Goal: Register for event/course

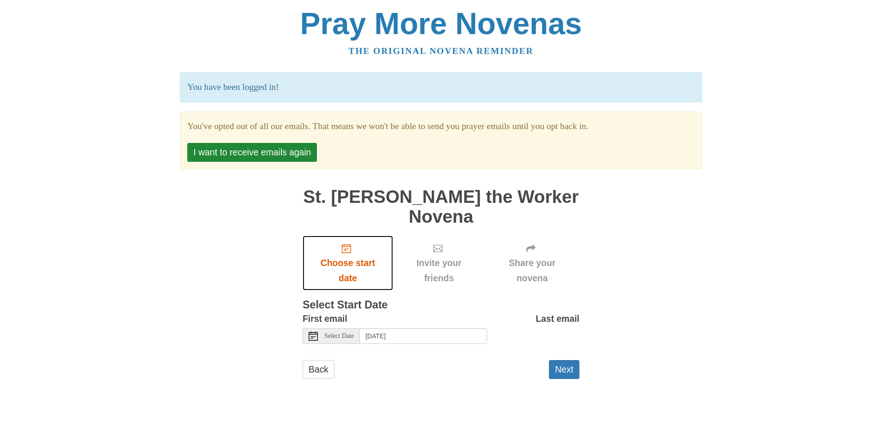
click at [348, 244] on icon "Choose start date" at bounding box center [346, 248] width 9 height 9
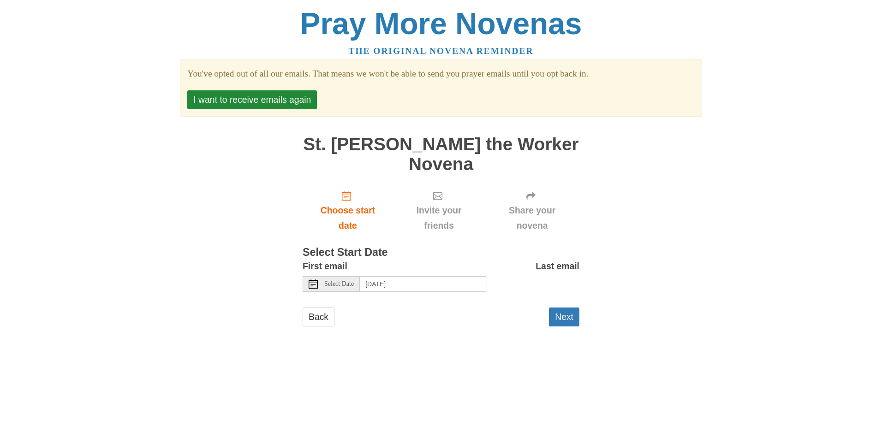
click at [346, 281] on span "Select Date" at bounding box center [339, 284] width 30 height 6
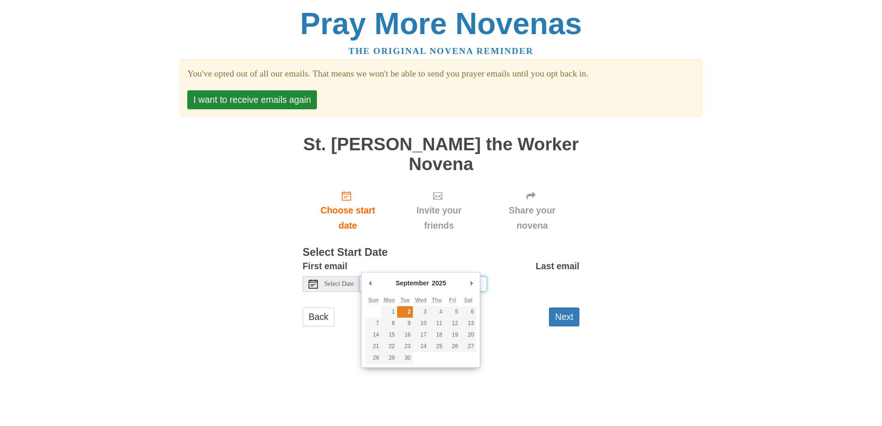
type input "Tuesday, September 2nd"
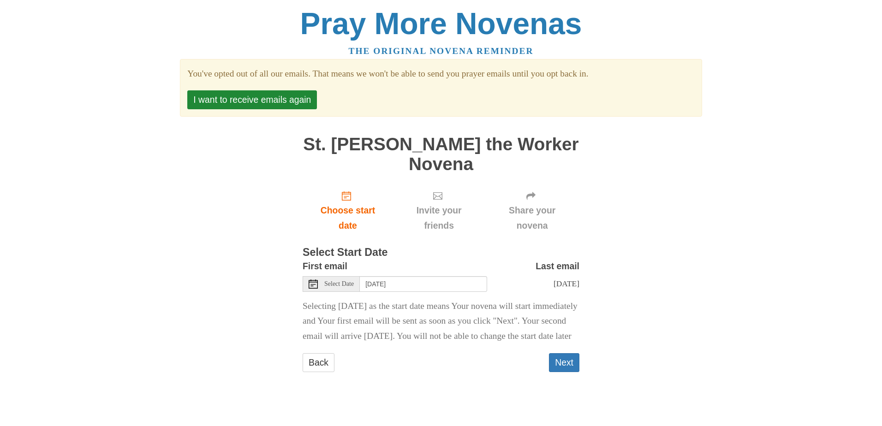
drag, startPoint x: 559, startPoint y: 362, endPoint x: 536, endPoint y: 347, distance: 27.4
click at [556, 358] on button "Next" at bounding box center [564, 363] width 30 height 19
